Goal: Complete application form

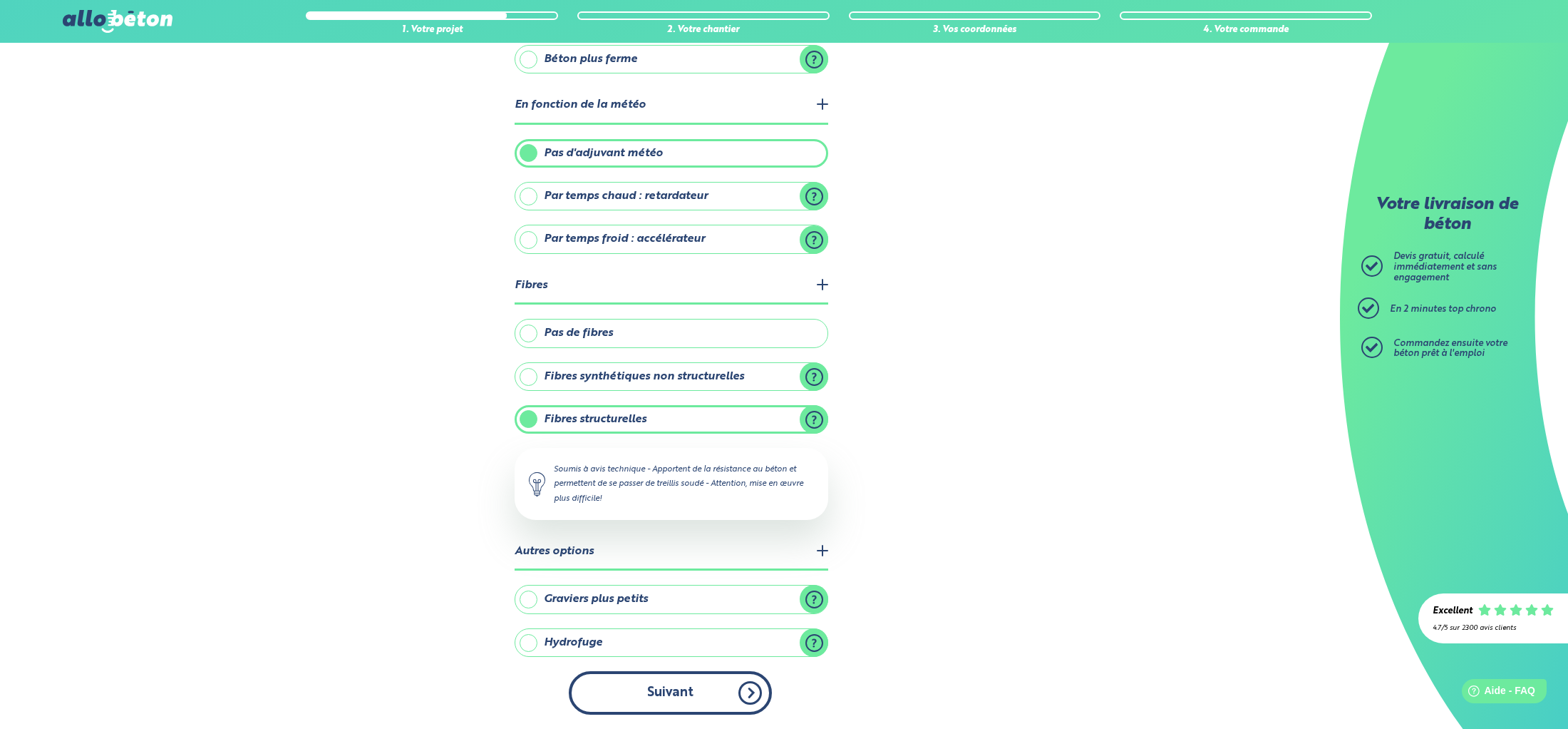
click at [677, 697] on button "Suivant" at bounding box center [670, 693] width 203 height 44
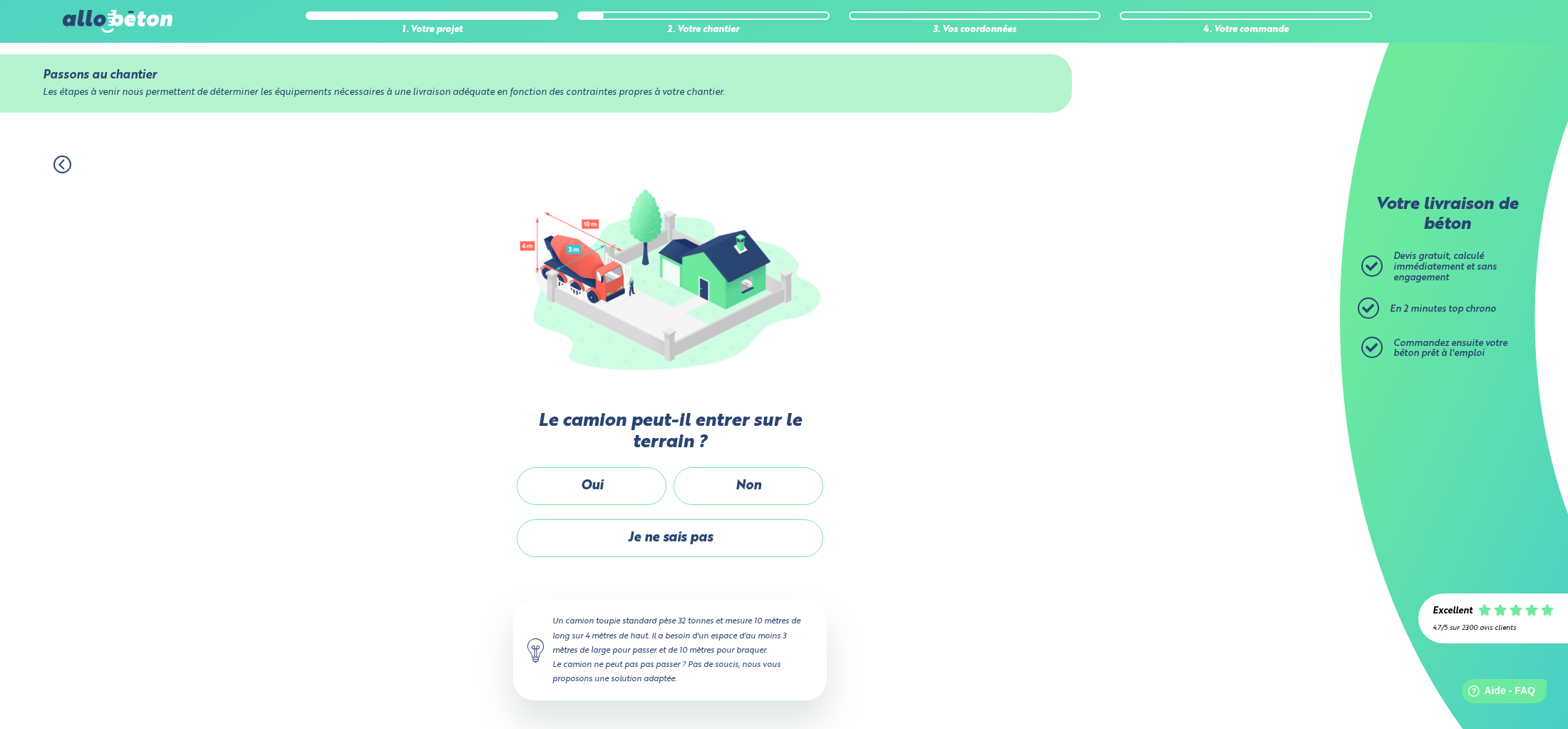
scroll to position [17, 0]
click at [765, 497] on label "Non" at bounding box center [748, 486] width 149 height 38
click at [0, 0] on input "Non" at bounding box center [0, 0] width 0 height 0
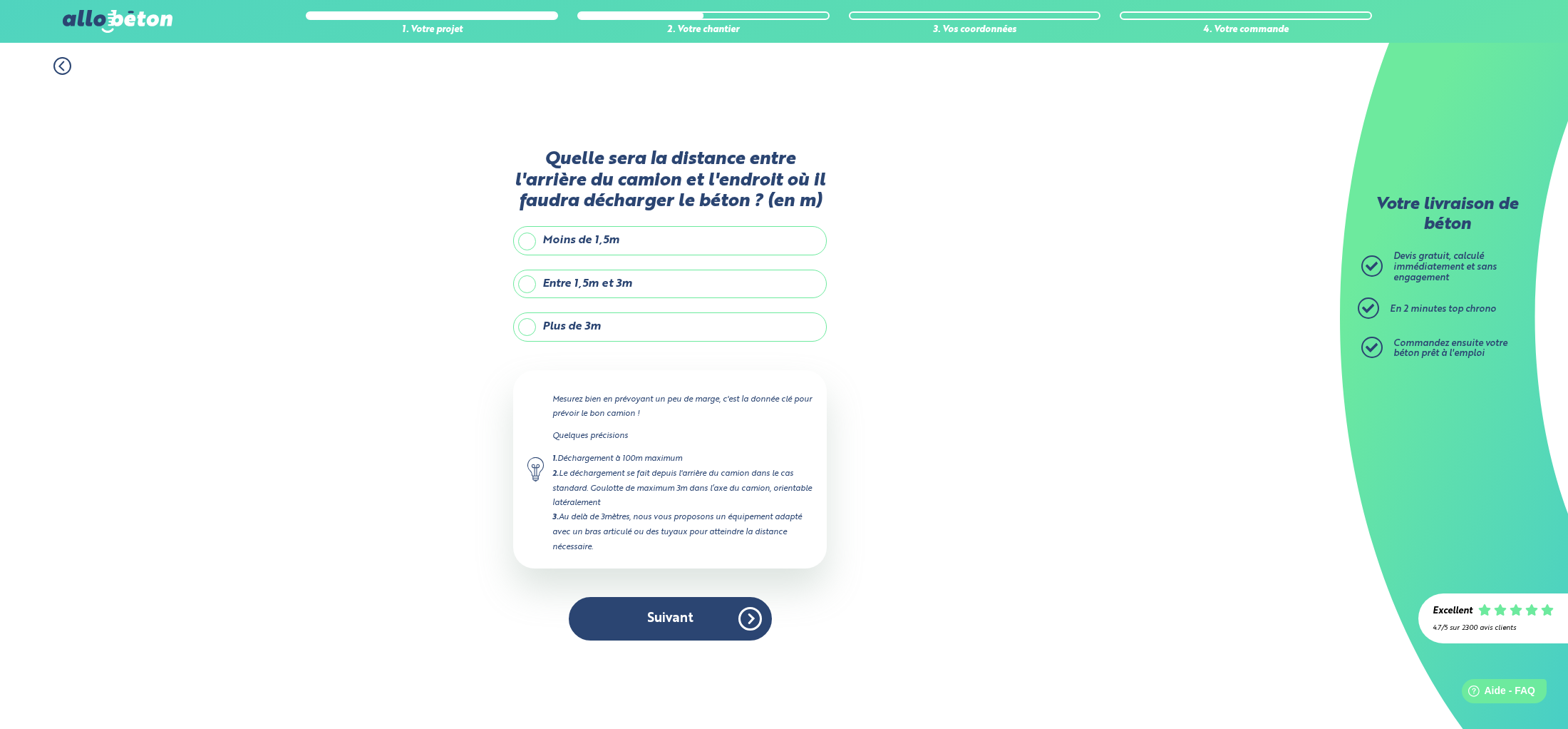
click at [530, 284] on label "Entre 1,5m et 3m" at bounding box center [670, 284] width 314 height 29
click at [0, 0] on input "Entre 1,5m et 3m" at bounding box center [0, 0] width 0 height 0
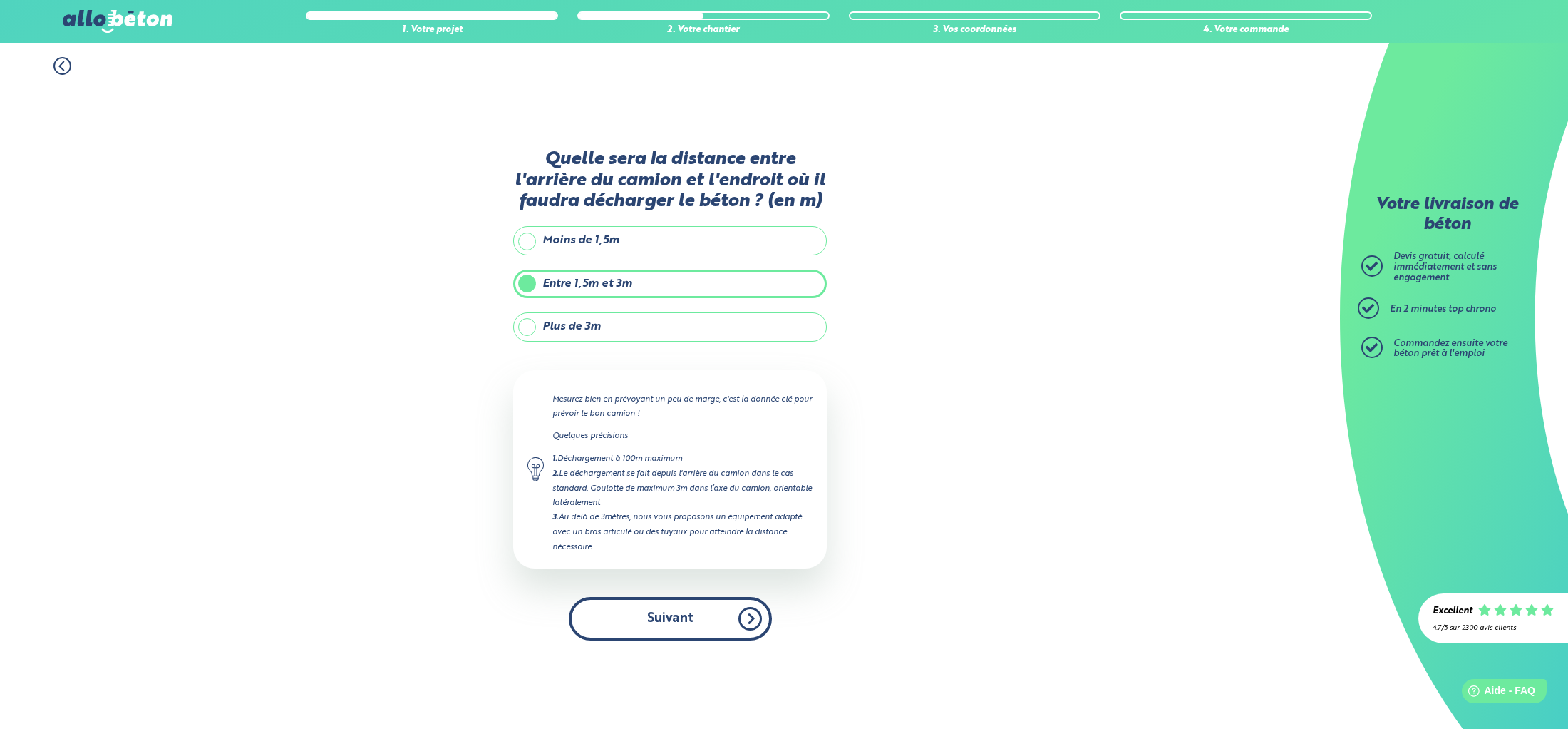
click at [724, 620] on button "Suivant" at bounding box center [670, 619] width 203 height 44
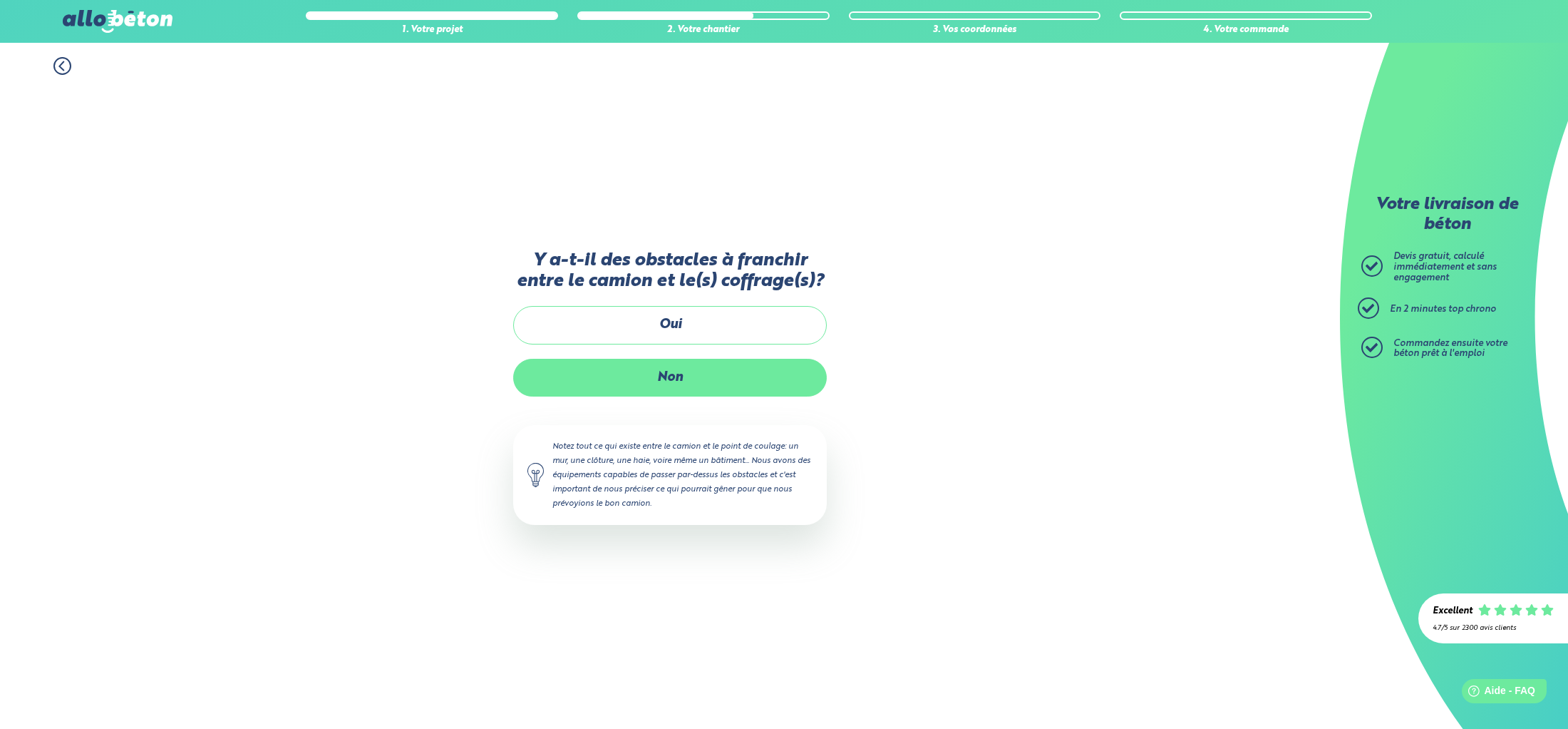
click at [761, 374] on label "Non" at bounding box center [670, 377] width 314 height 38
click at [0, 0] on input "Non" at bounding box center [0, 0] width 0 height 0
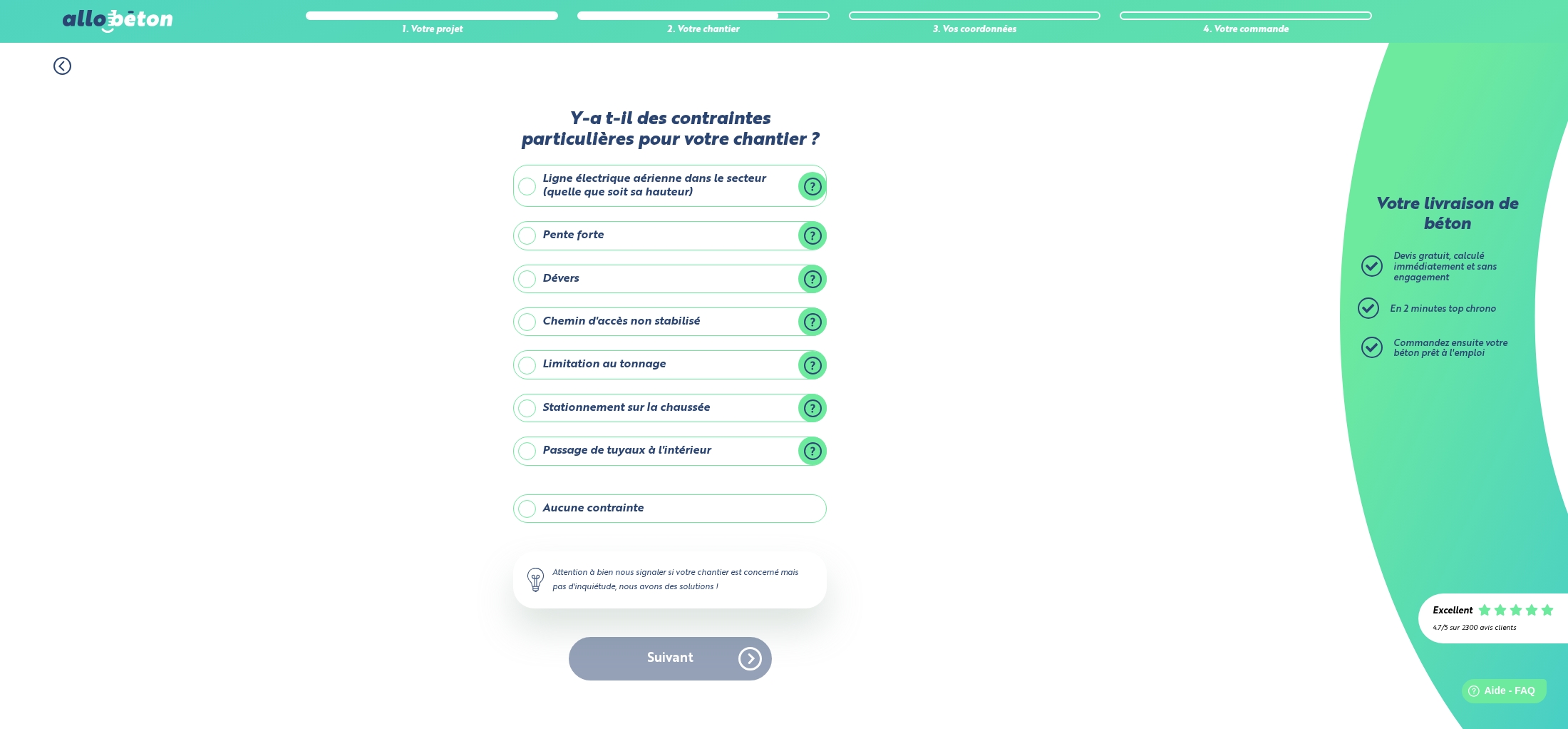
click at [588, 506] on label "Aucune contrainte" at bounding box center [670, 509] width 314 height 29
click at [0, 0] on input "Aucune contrainte" at bounding box center [0, 0] width 0 height 0
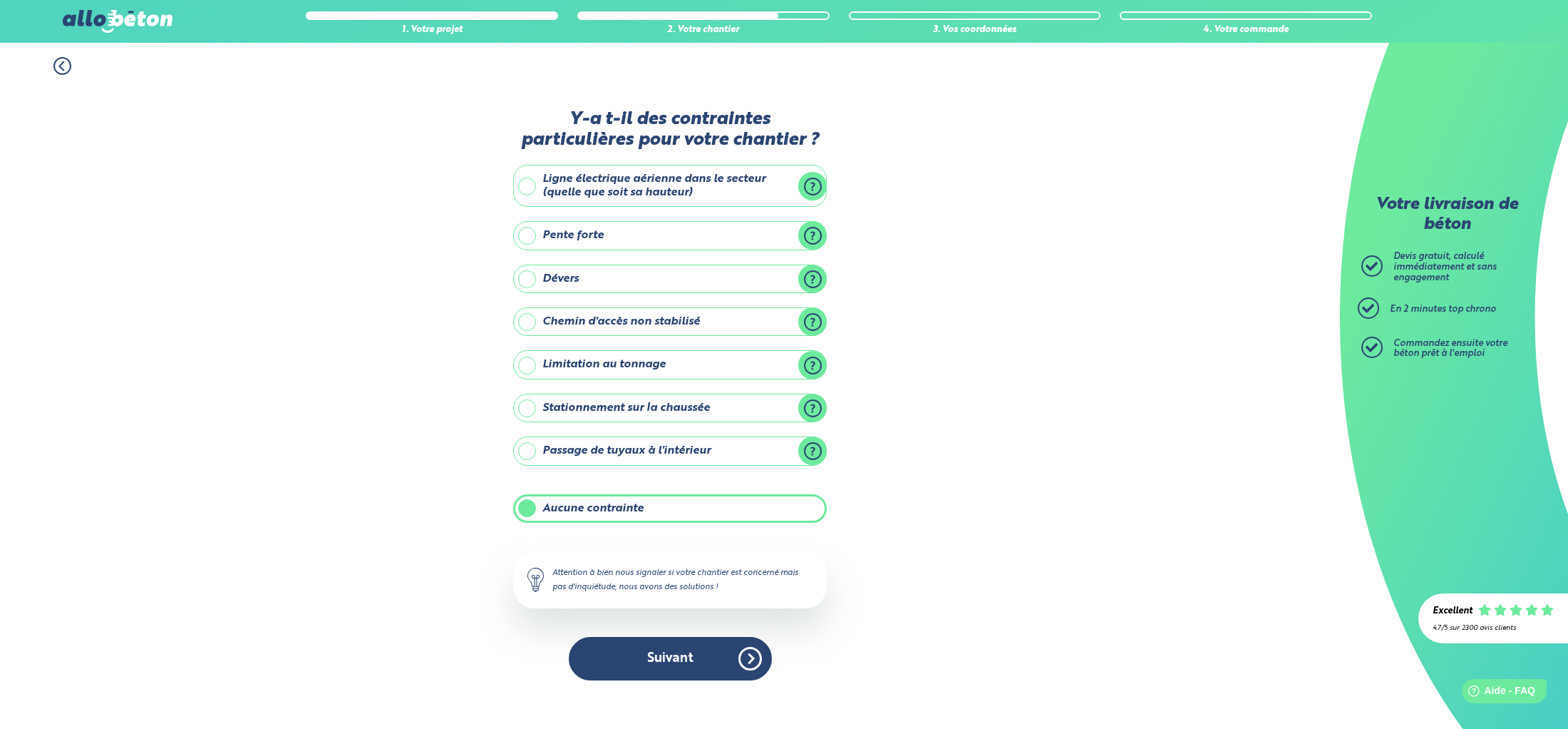
click at [701, 668] on button "Suivant" at bounding box center [670, 659] width 203 height 44
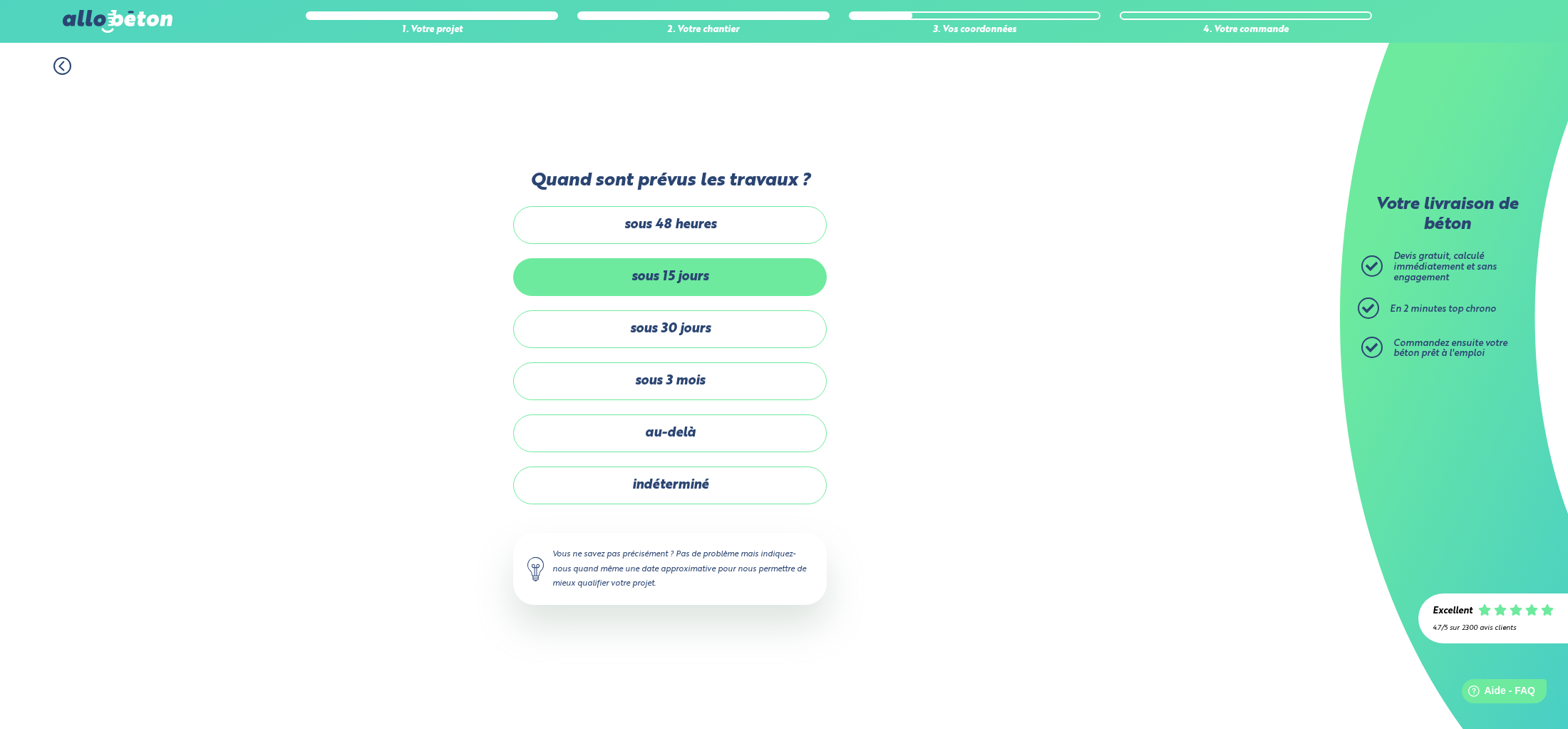
click at [773, 282] on label "sous 15 jours" at bounding box center [670, 277] width 314 height 38
click at [0, 0] on input "sous 15 jours" at bounding box center [0, 0] width 0 height 0
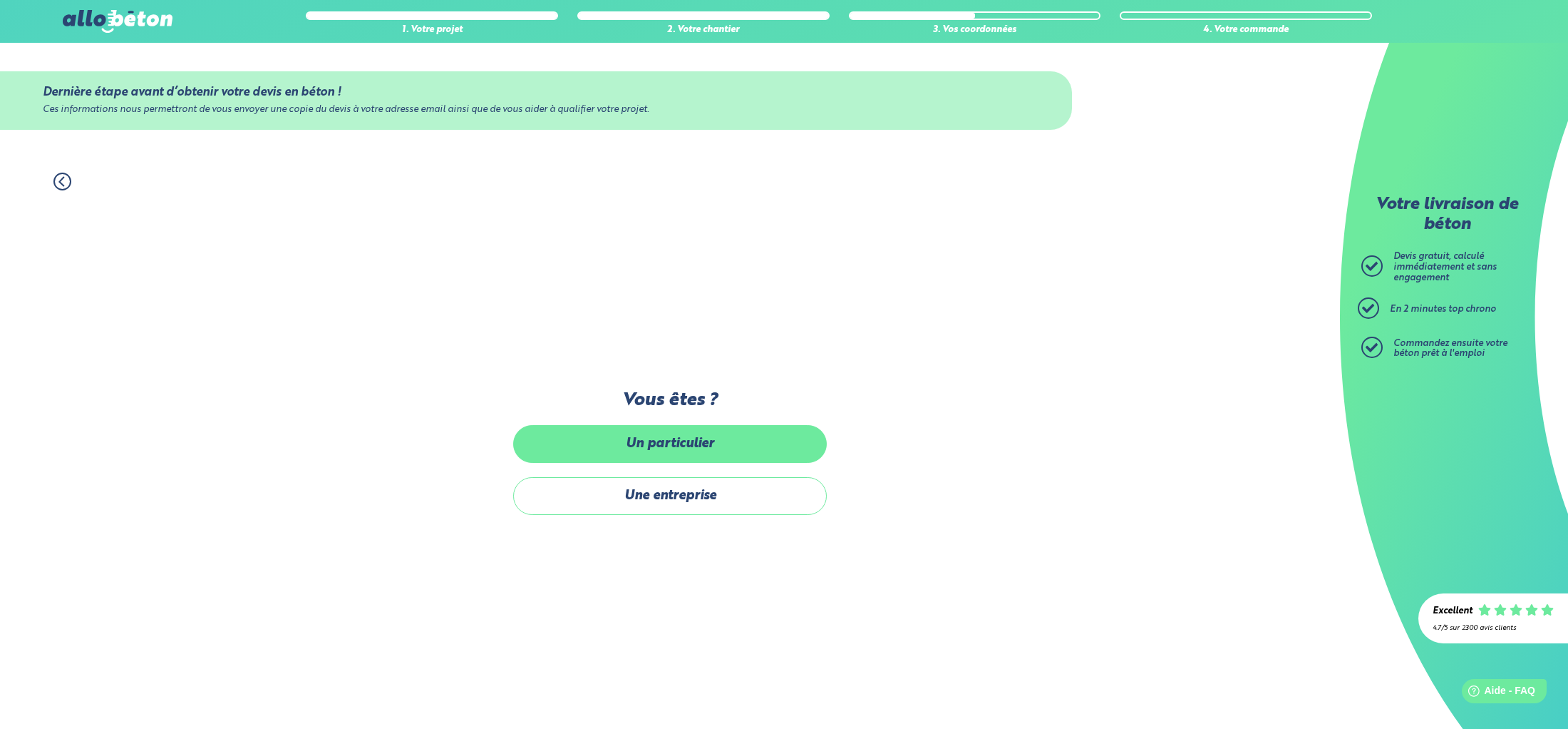
click at [703, 457] on label "Un particulier" at bounding box center [670, 444] width 314 height 38
click at [0, 0] on input "Un particulier" at bounding box center [0, 0] width 0 height 0
